Goal: Information Seeking & Learning: Learn about a topic

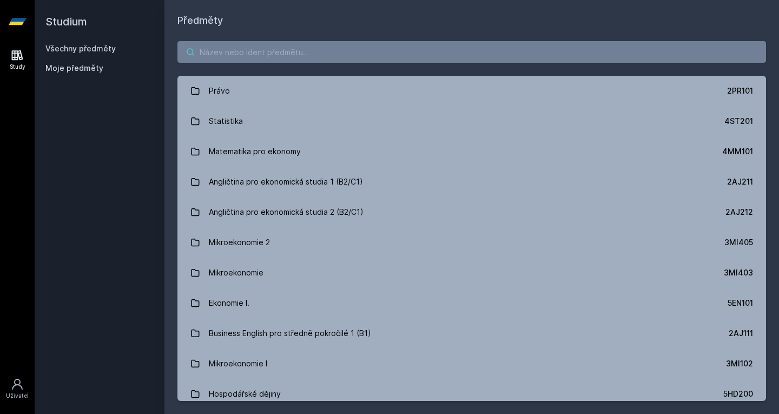
click at [228, 44] on input "search" at bounding box center [471, 52] width 588 height 22
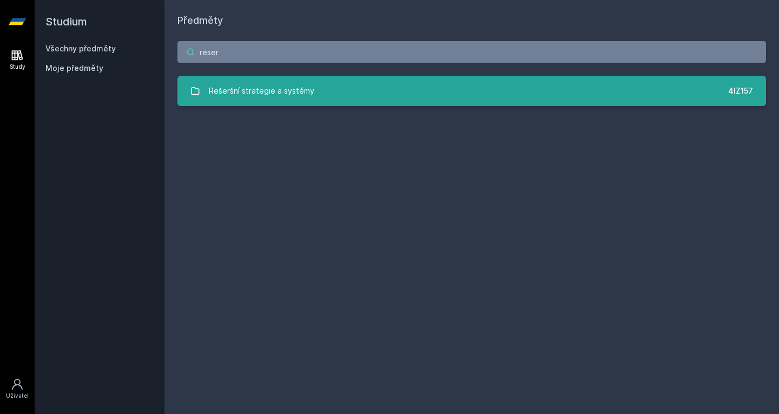
type input "reser"
click at [308, 89] on div "Rešeršní strategie a systémy" at bounding box center [261, 91] width 105 height 22
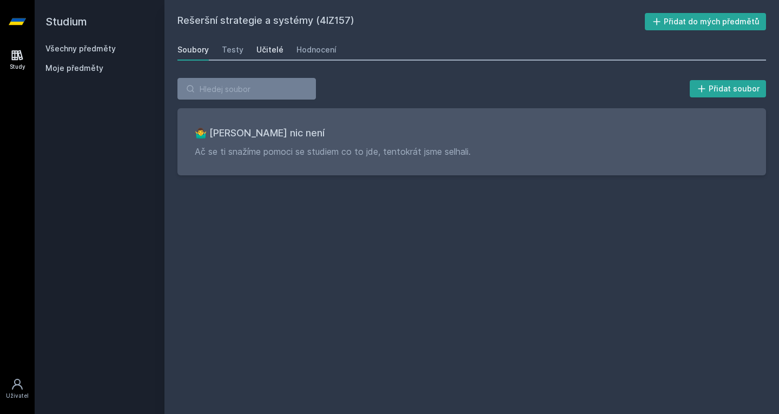
click at [273, 54] on div "Učitelé" at bounding box center [269, 49] width 27 height 11
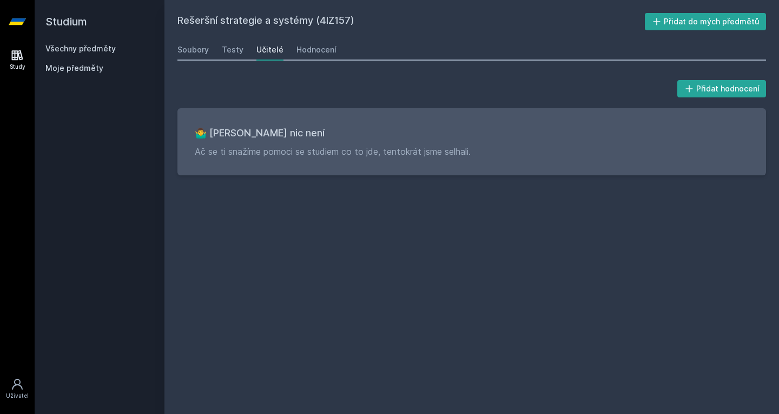
drag, startPoint x: 180, startPoint y: 21, endPoint x: 358, endPoint y: 17, distance: 177.9
click at [358, 17] on h2 "Rešeršní strategie a systémy (4IZ157)" at bounding box center [410, 21] width 467 height 17
click at [340, 19] on h2 "Rešeršní strategie a systémy (4IZ157)" at bounding box center [410, 21] width 467 height 17
click at [350, 19] on h2 "Rešeršní strategie a systémy (4IZ157)" at bounding box center [410, 21] width 467 height 17
